Goal: Information Seeking & Learning: Learn about a topic

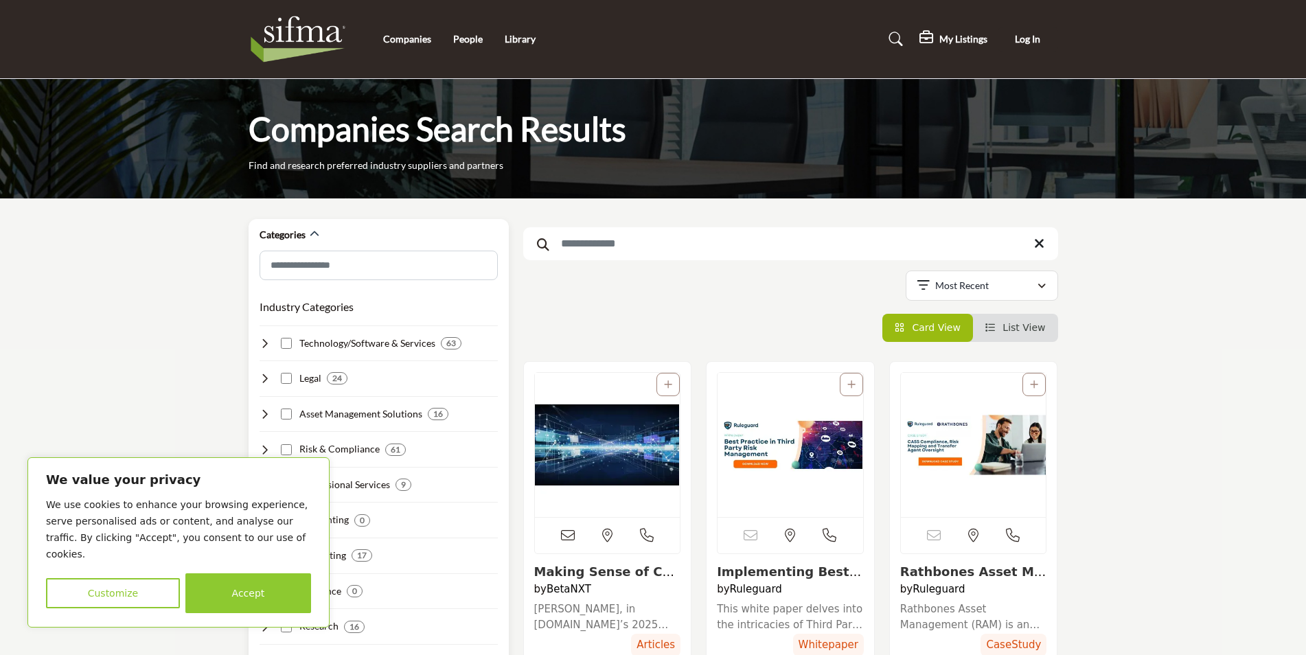
click at [283, 599] on button "Accept" at bounding box center [248, 593] width 126 height 40
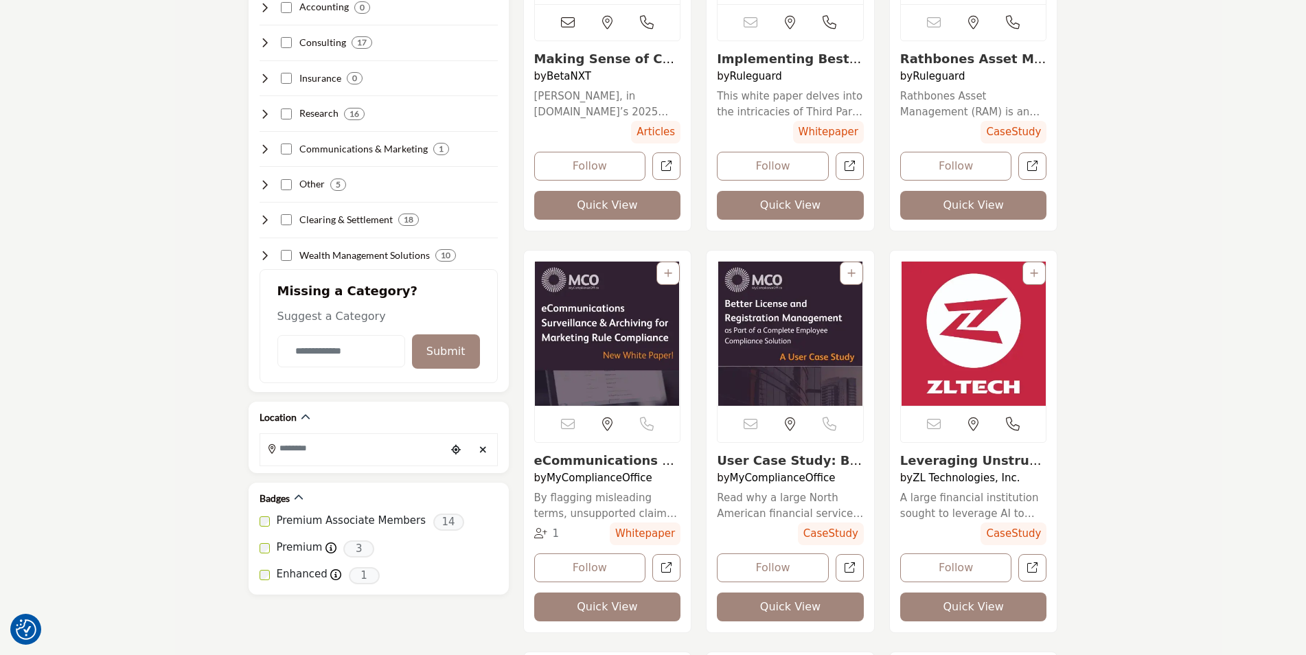
scroll to position [549, 0]
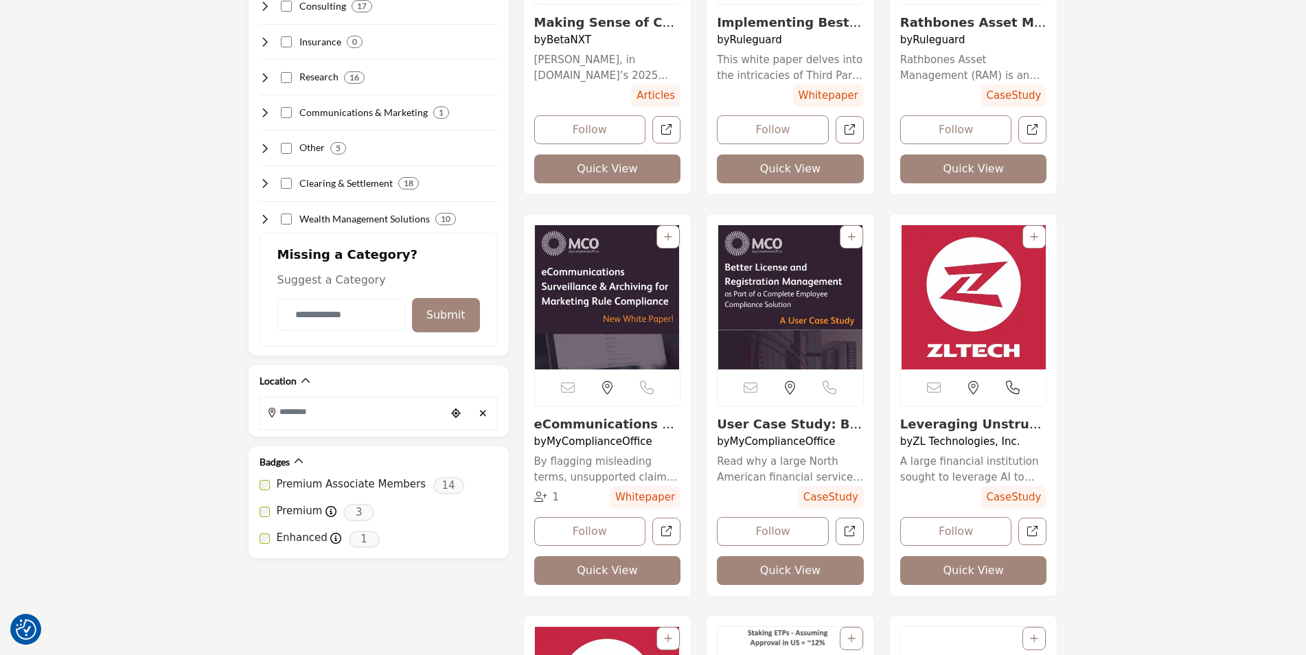
click at [782, 294] on img "View details about mycomplianceoffice" at bounding box center [791, 297] width 146 height 144
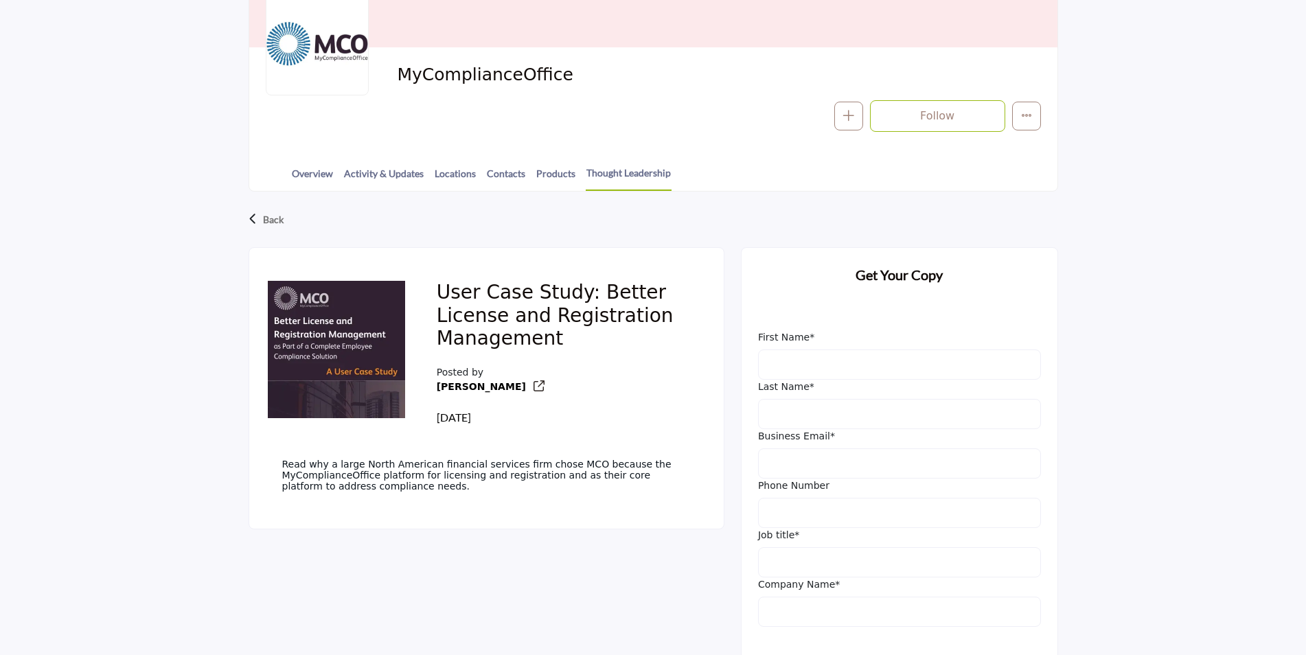
scroll to position [206, 0]
click at [323, 324] on img at bounding box center [336, 349] width 137 height 137
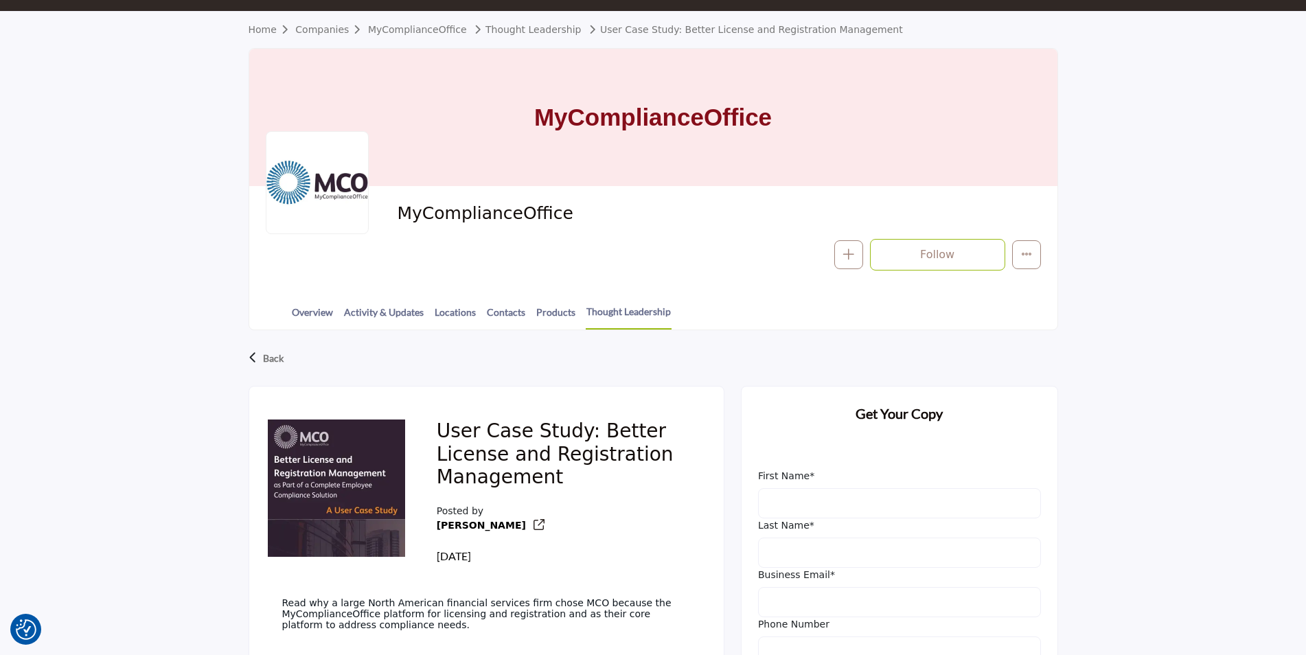
scroll to position [0, 0]
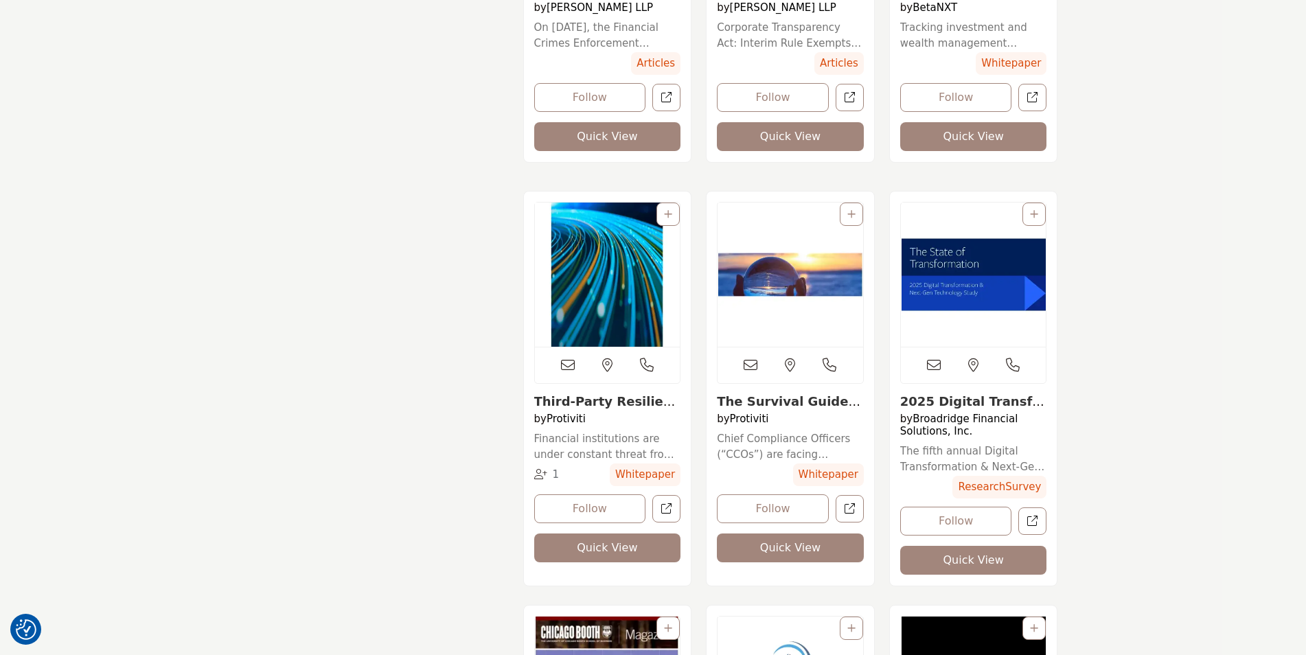
scroll to position [3090, 0]
